Goal: Find specific page/section

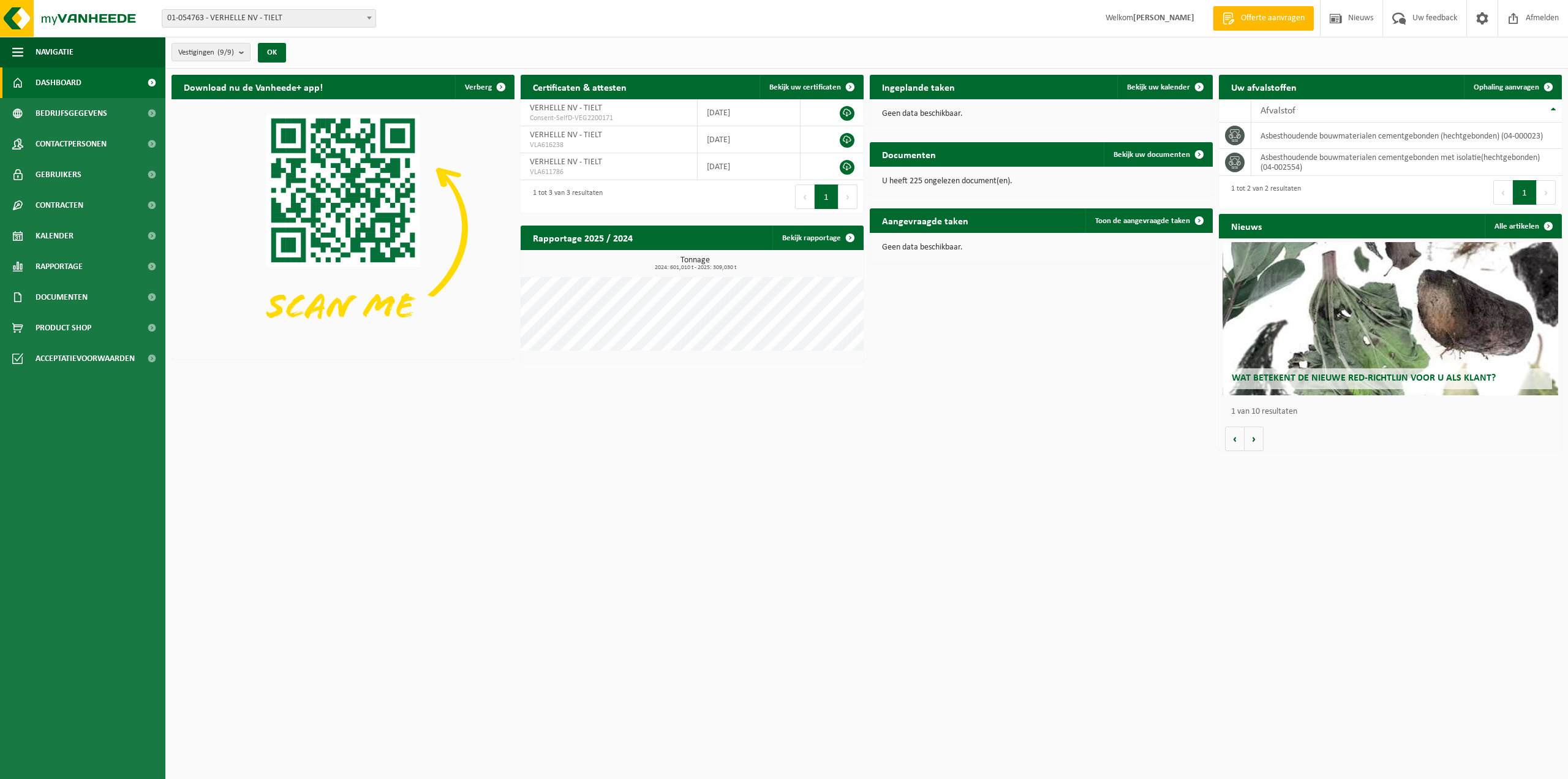
click at [242, 497] on html "Vestiging: 01-054763 - VERHELLE NV - TIELT 10-914986 - VERHELLE - WERF [GEOGRAP…" at bounding box center [784, 389] width 1568 height 779
click at [1030, 358] on div "Download nu de Vanheede+ app! Verberg Certificaten & attesten Bekijk uw certifi…" at bounding box center [867, 263] width 1397 height 388
click at [559, 50] on div "Vestigingen (9/9) Alles selecteren Alles deselecteren Actieve selecteren VERHEL…" at bounding box center [867, 53] width 1403 height 32
click at [70, 302] on span "Documenten" at bounding box center [61, 297] width 52 height 30
click at [65, 352] on span "Documenten" at bounding box center [60, 355] width 45 height 24
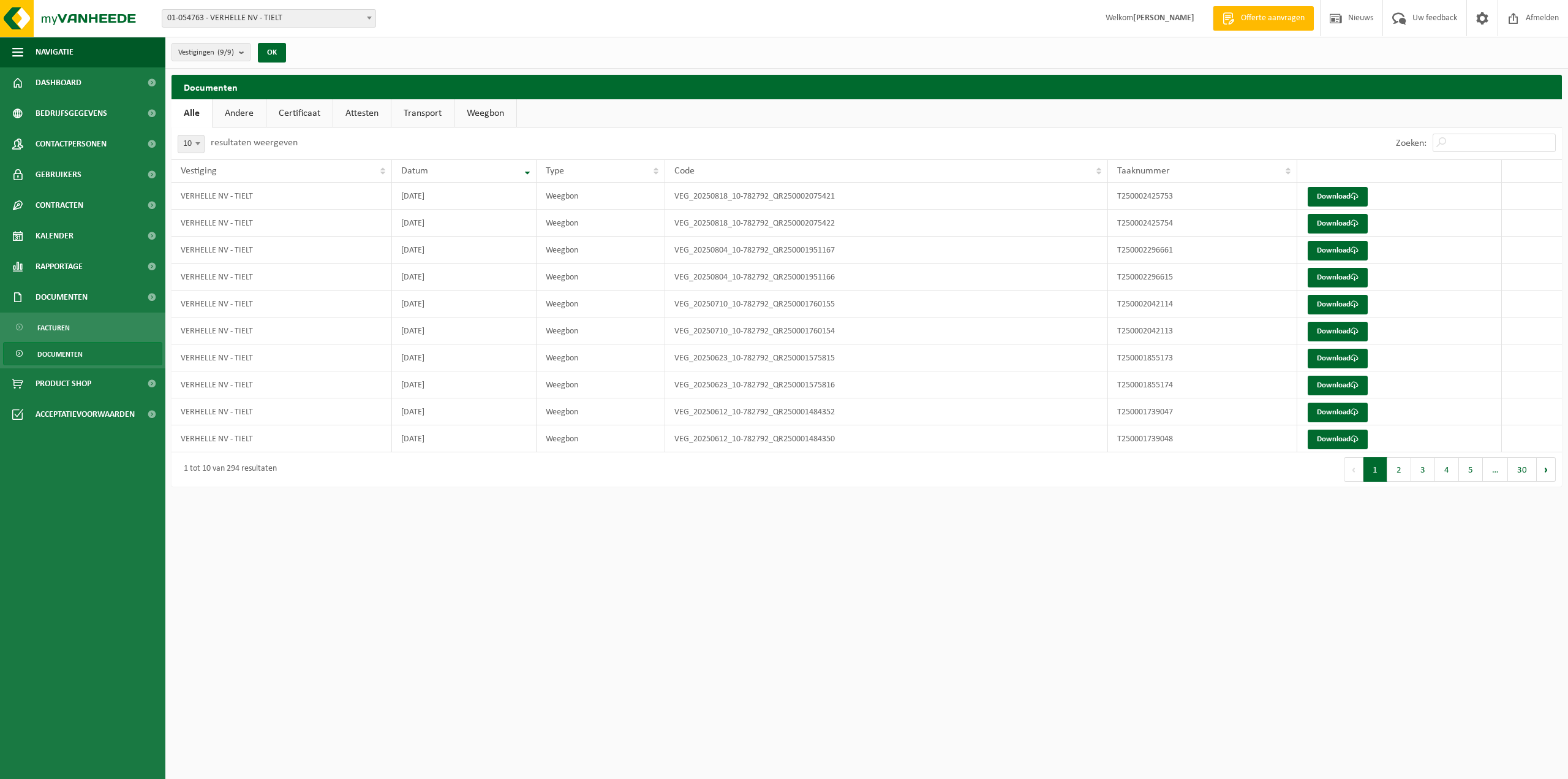
click at [807, 661] on html "Vestiging: 01-054763 - VERHELLE NV - TIELT 10-914986 - VERHELLE - WERF [GEOGRAP…" at bounding box center [784, 389] width 1568 height 779
